Goal: Task Accomplishment & Management: Manage account settings

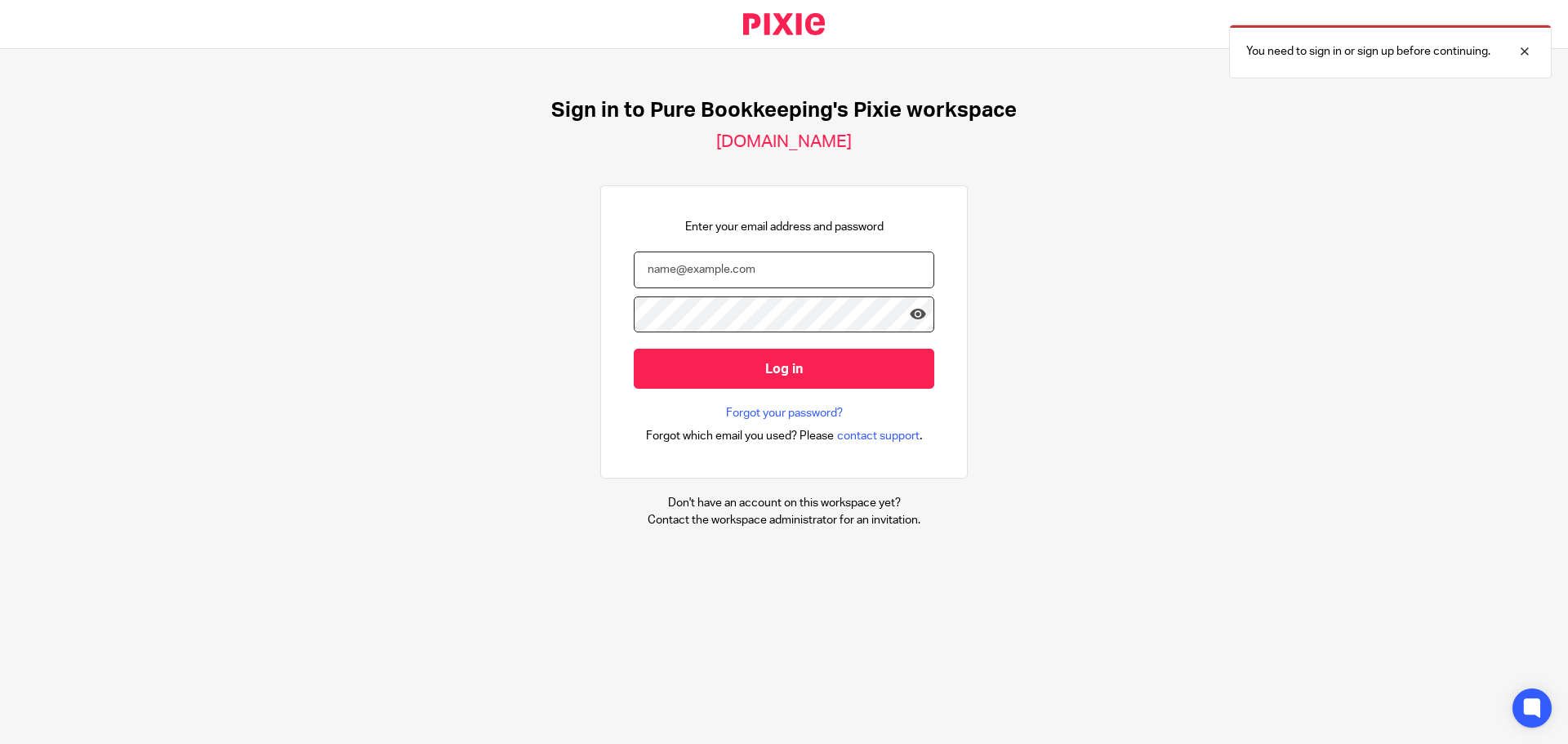
click at [664, 268] on input "email" at bounding box center [784, 270] width 301 height 37
click at [0, 743] on com-1password-button at bounding box center [0, 744] width 0 height 0
type input "[PERSON_NAME]"
click at [650, 266] on input "email" at bounding box center [784, 270] width 301 height 37
